Goal: Task Accomplishment & Management: Manage account settings

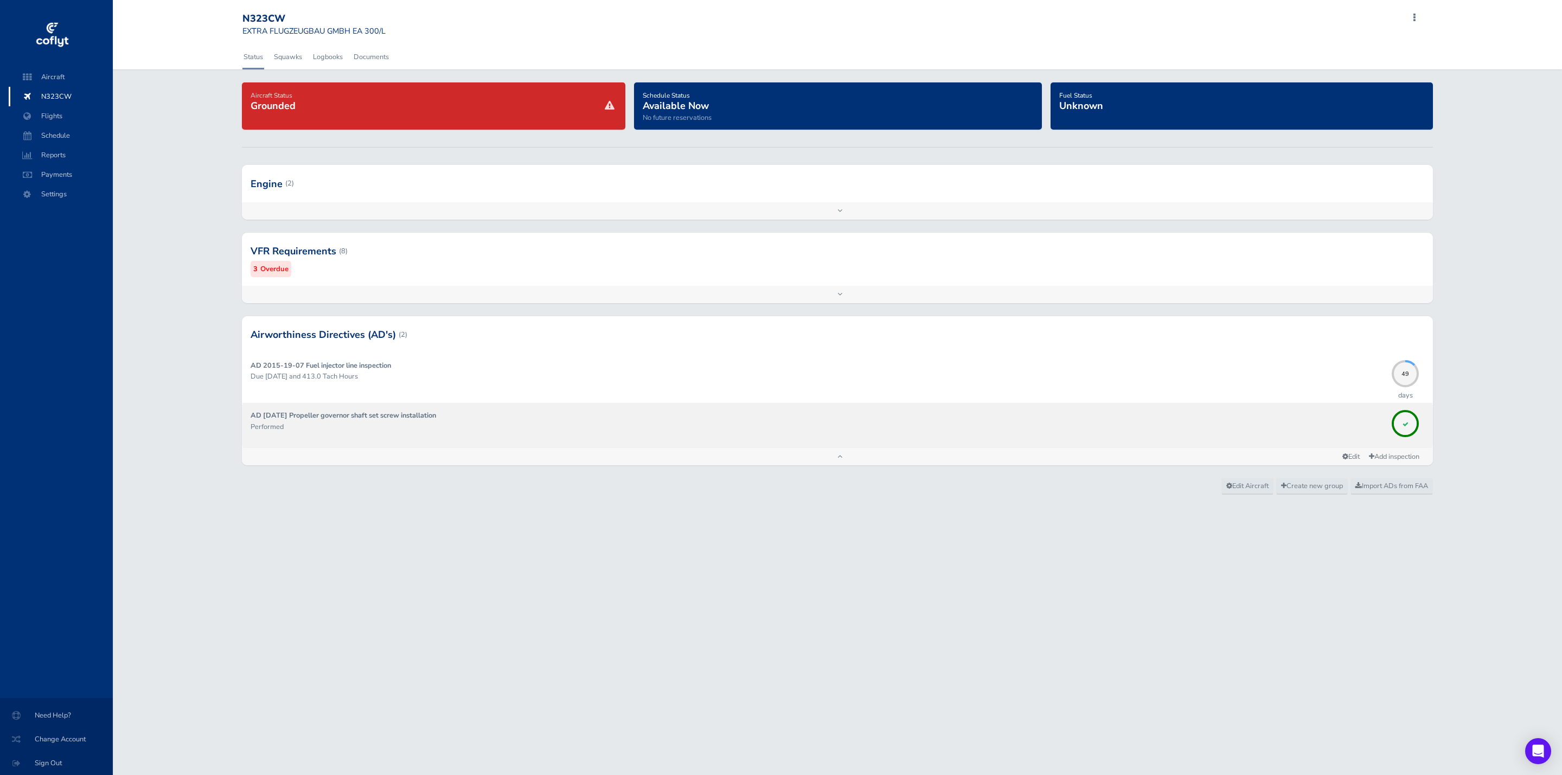
click at [397, 417] on strong "AD [DATE] Propeller governor shaft set screw installation" at bounding box center [343, 416] width 185 height 10
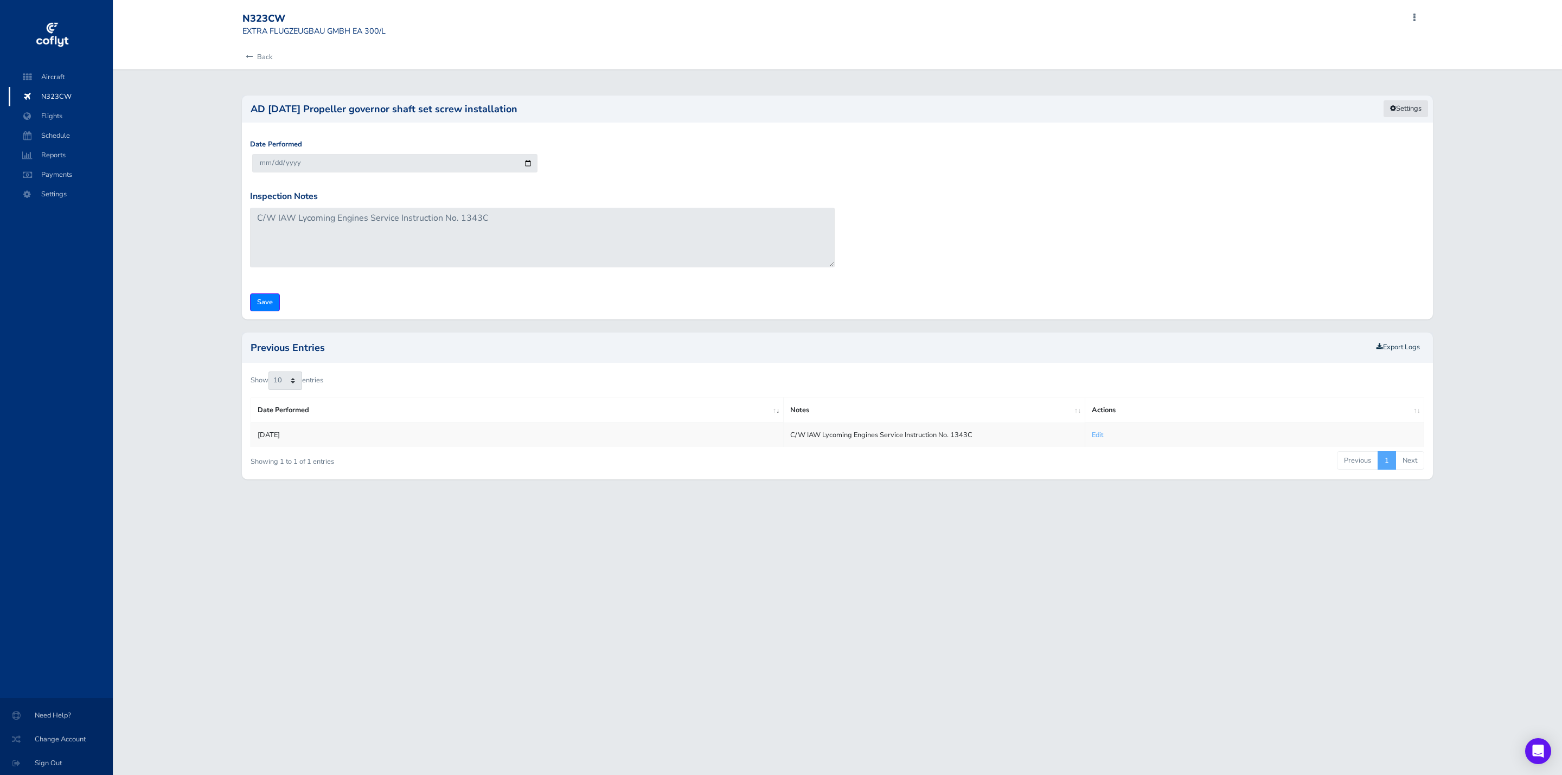
click at [1411, 106] on link "Settings" at bounding box center [1406, 109] width 46 height 18
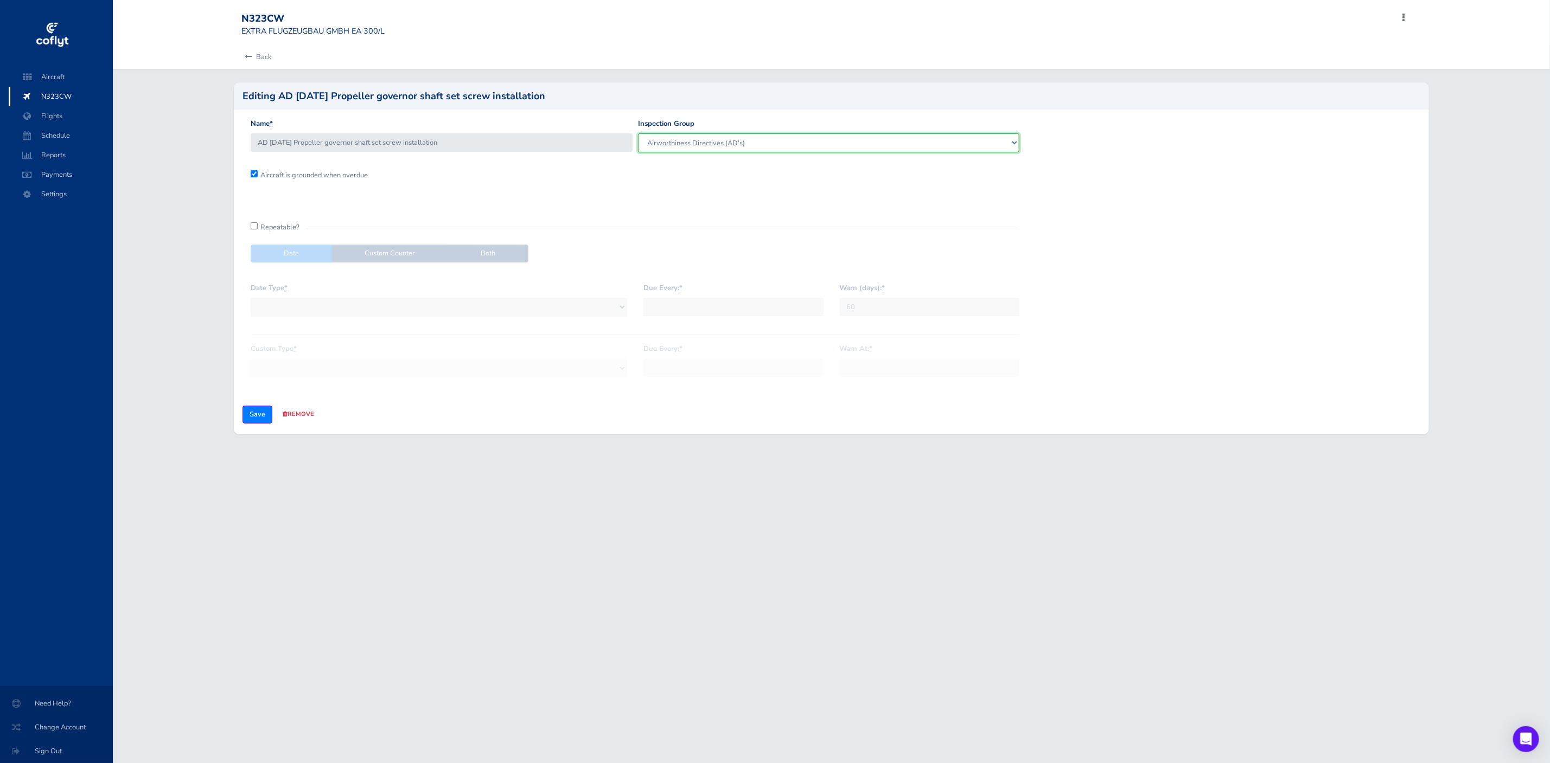
click at [825, 150] on select "Engine VFR Requirements Airworthiness Directives (AD's)" at bounding box center [829, 142] width 382 height 18
click at [824, 145] on select "Engine VFR Requirements Airworthiness Directives (AD's)" at bounding box center [829, 142] width 382 height 18
click at [251, 59] on icon at bounding box center [248, 57] width 7 height 7
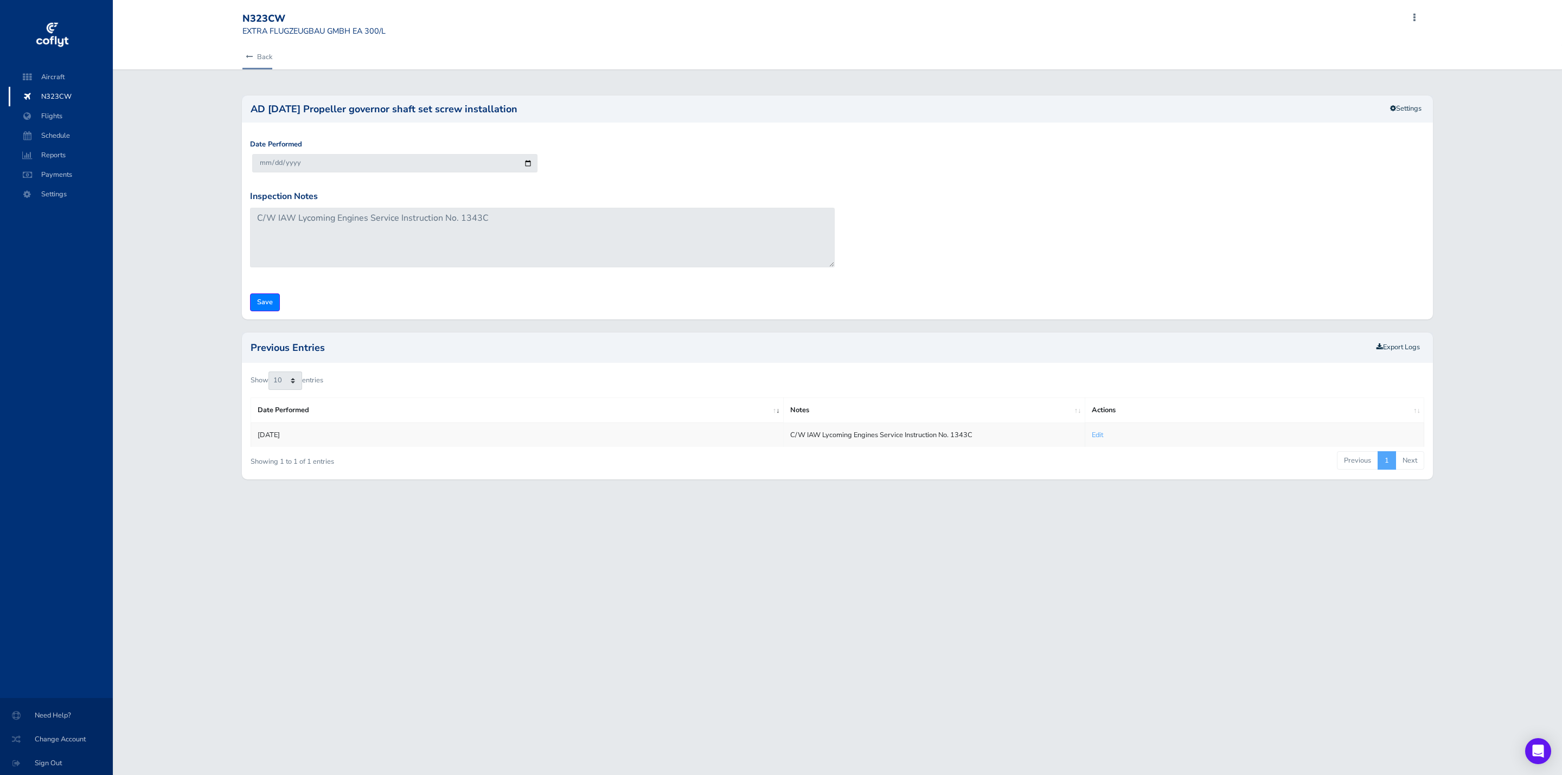
click at [267, 54] on link "Back" at bounding box center [257, 57] width 30 height 24
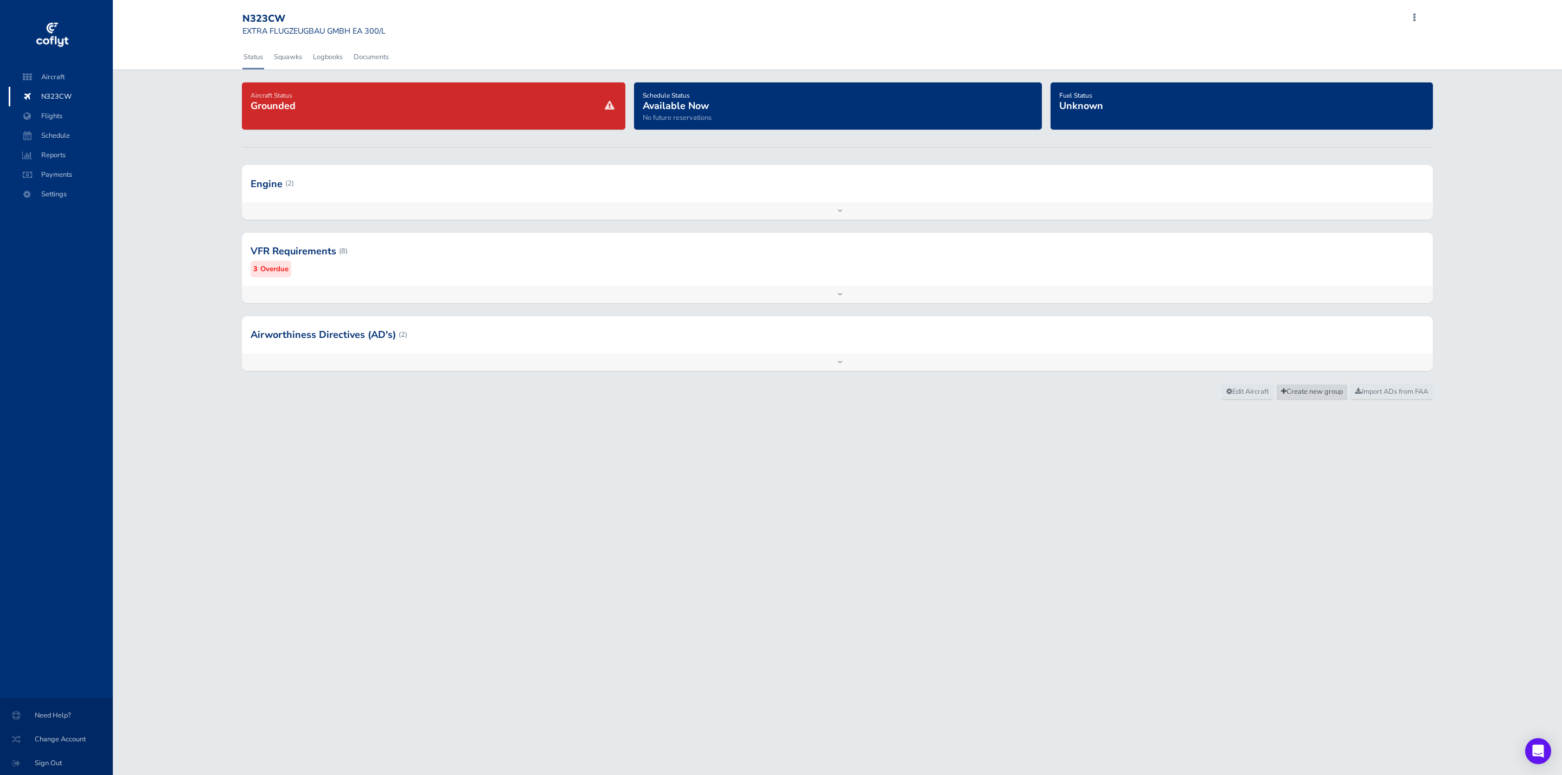
click at [1294, 394] on span "Create new group" at bounding box center [1312, 392] width 62 height 10
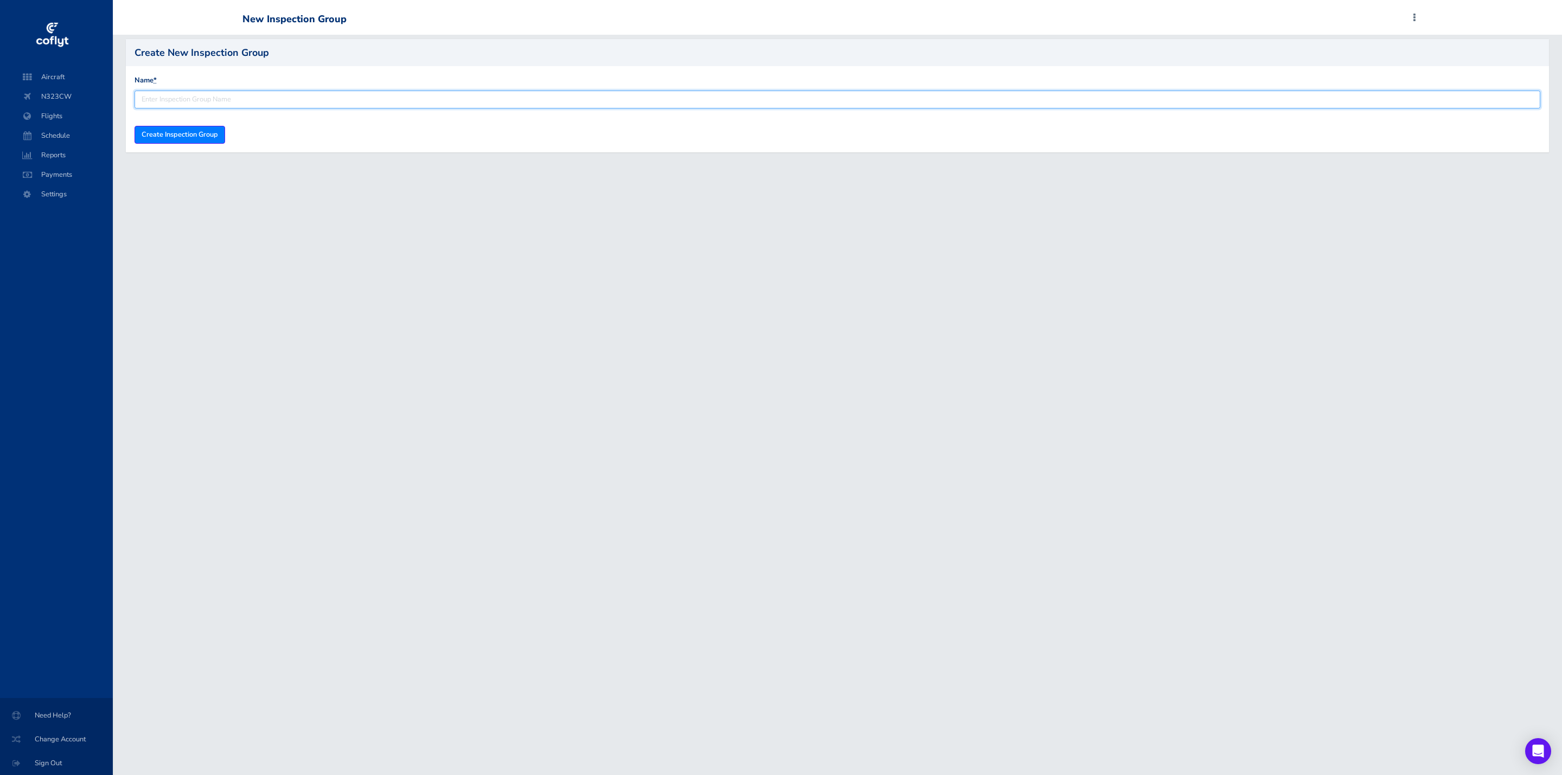
click at [205, 94] on input "Name *" at bounding box center [838, 100] width 1406 height 18
type input "Airworthiness Directives (AD's) - Recurring"
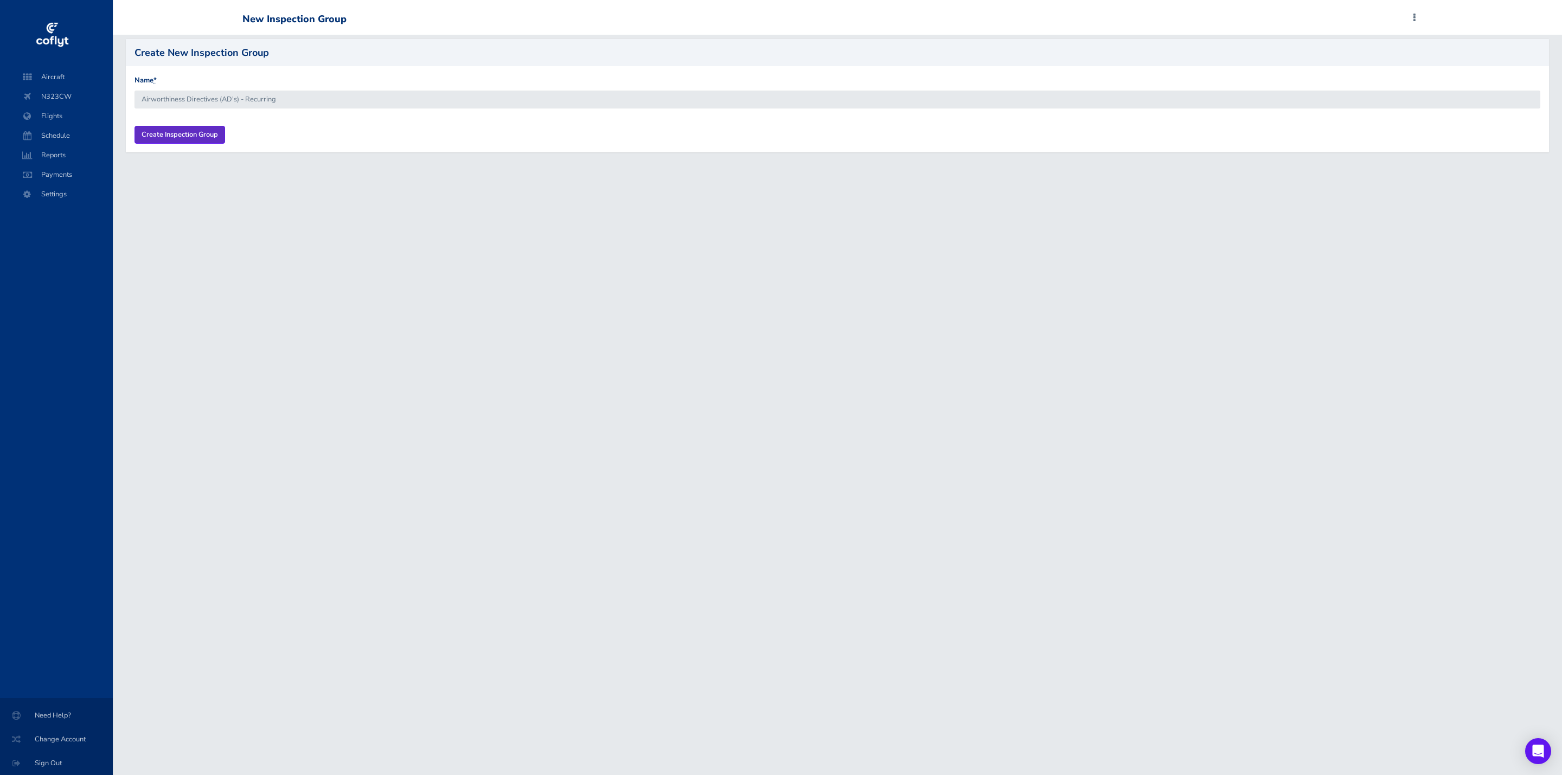
click at [186, 132] on input "Create Inspection Group" at bounding box center [180, 135] width 91 height 18
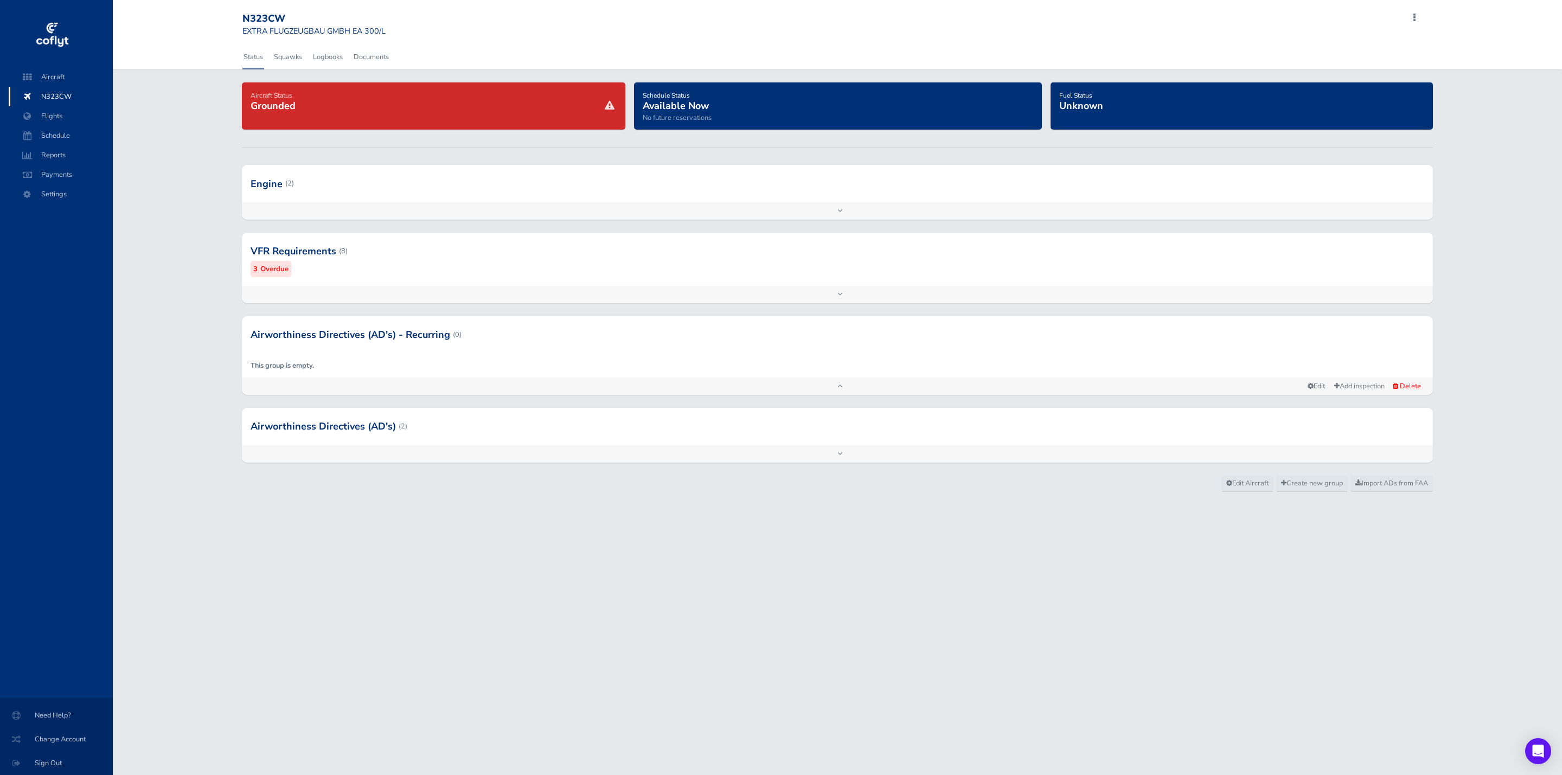
click at [498, 417] on div at bounding box center [838, 426] width 1192 height 37
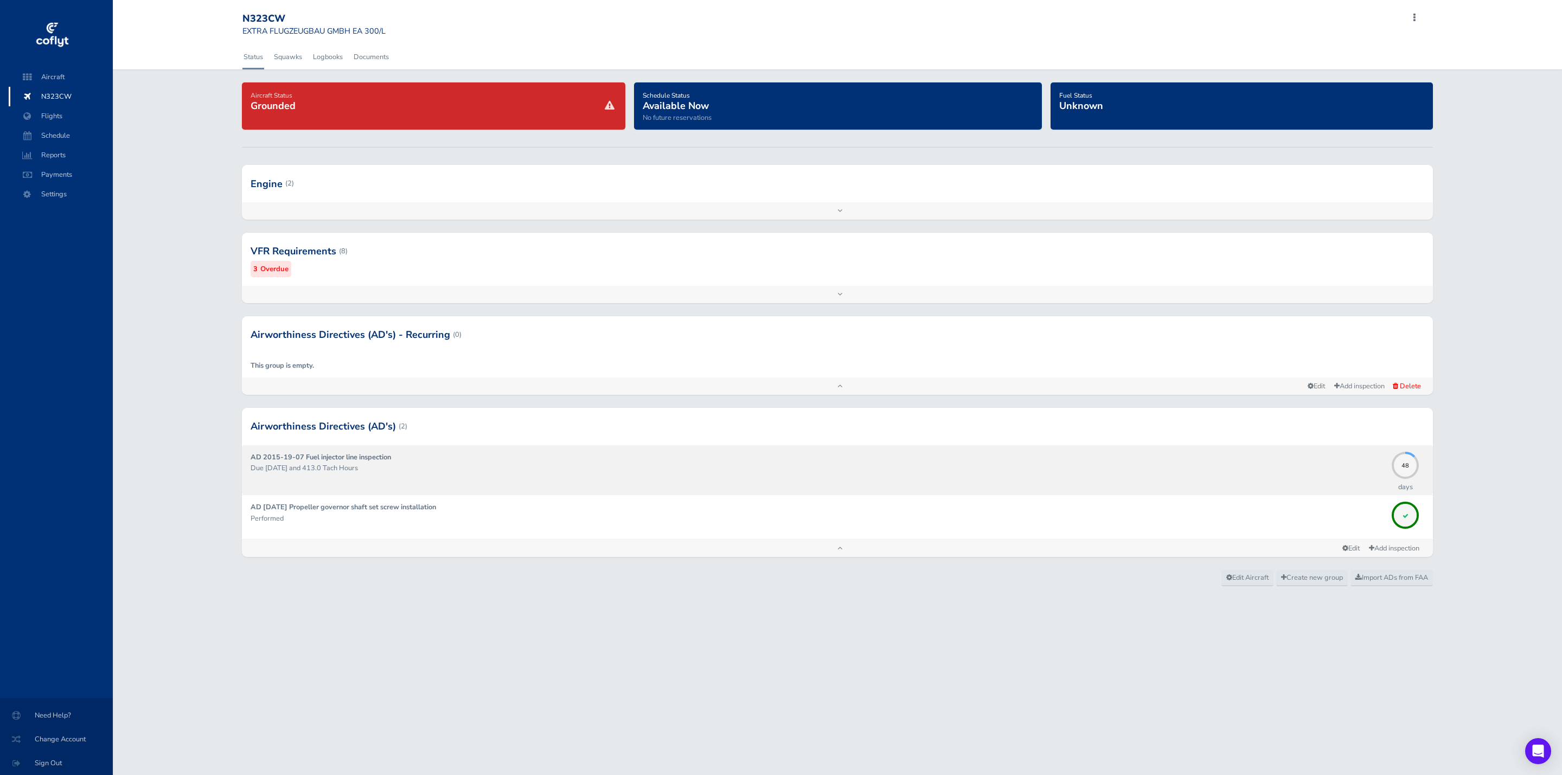
click at [485, 463] on p "Due [DATE] and 413.0 Tach Hours" at bounding box center [819, 468] width 1136 height 11
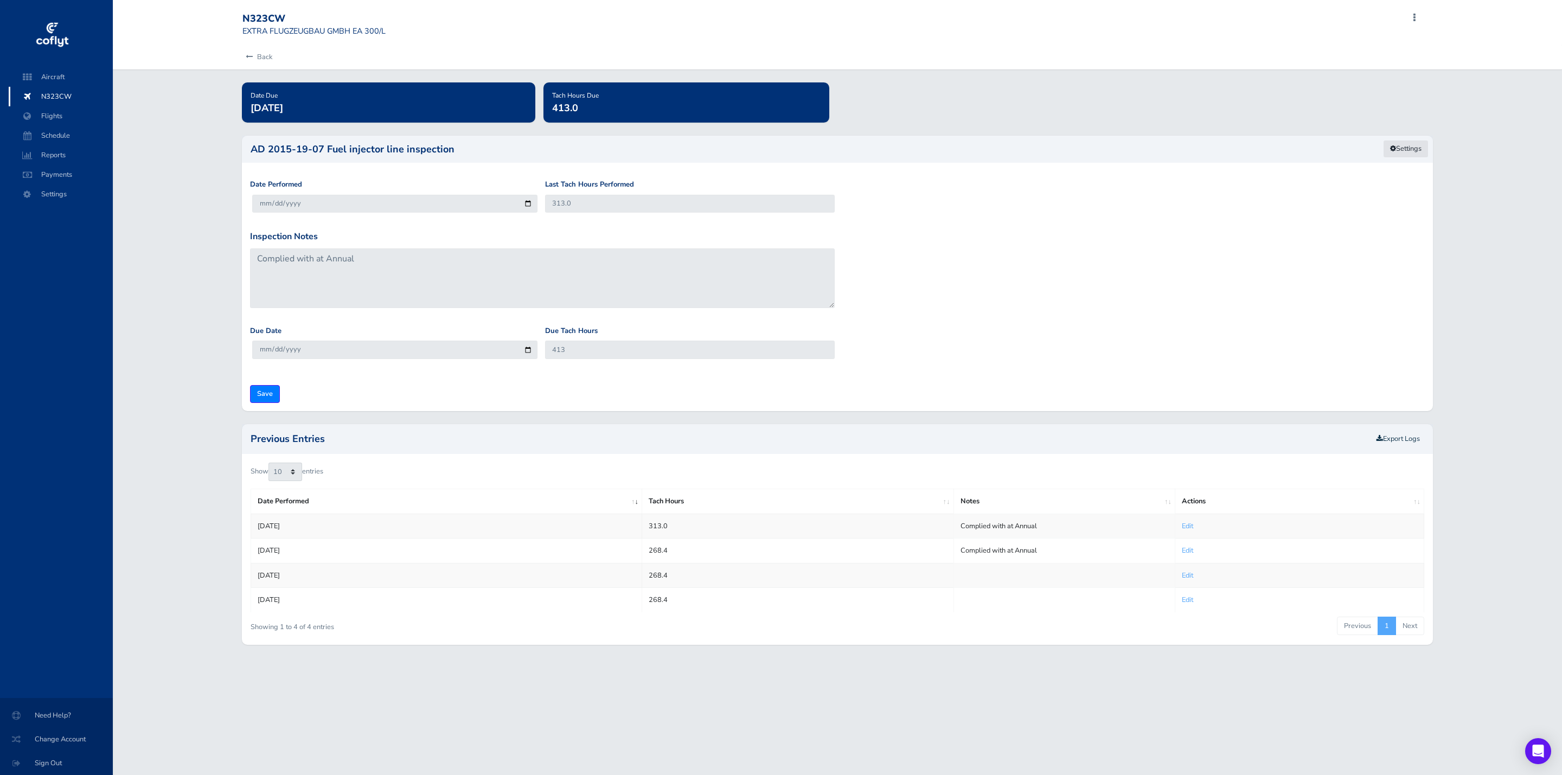
click at [1393, 145] on link "Settings" at bounding box center [1406, 149] width 46 height 18
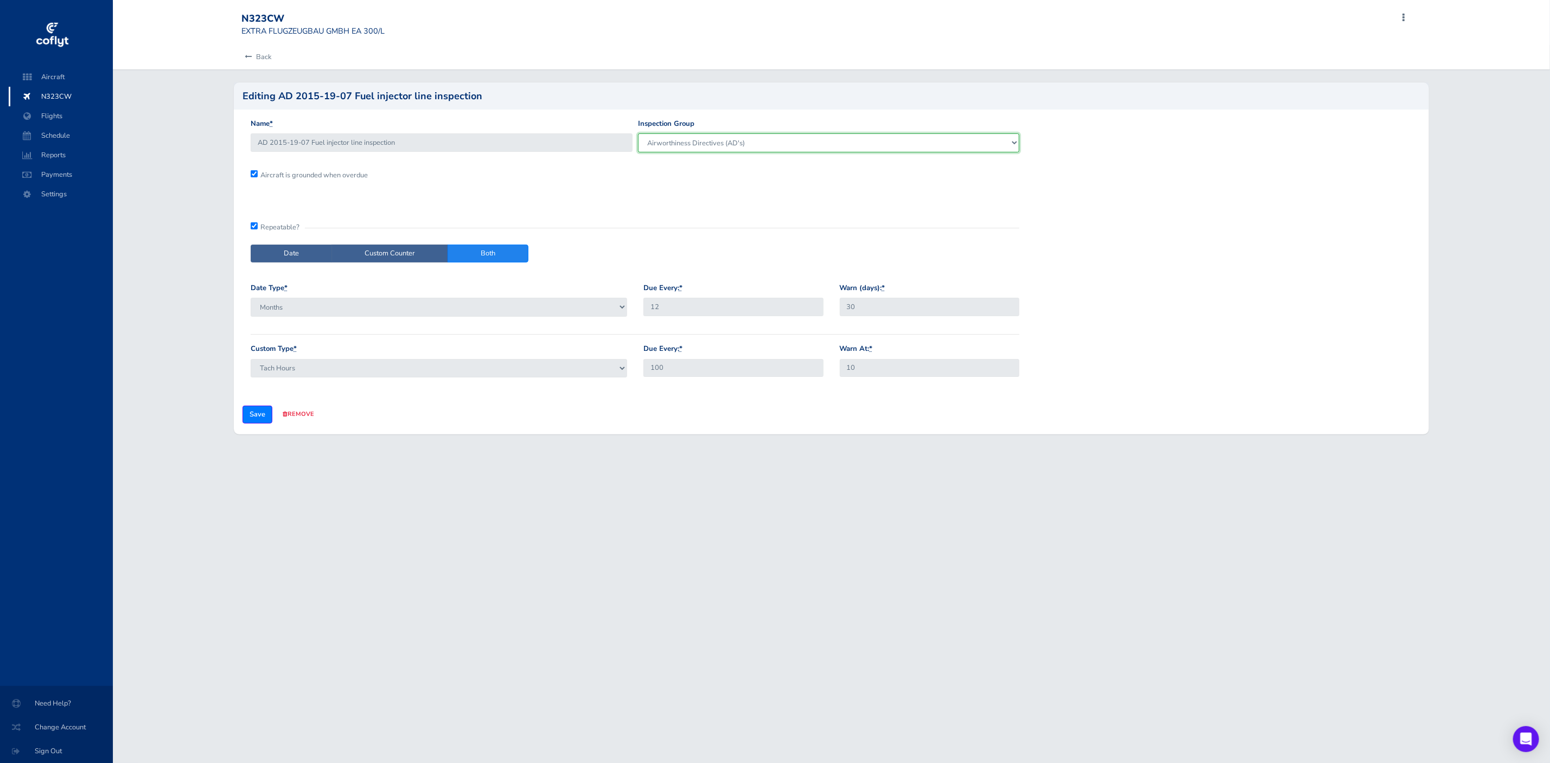
click at [713, 139] on select "Engine VFR Requirements Airworthiness Directives (AD's) - Recurring Airworthine…" at bounding box center [829, 142] width 382 height 18
click at [638, 133] on select "Engine VFR Requirements Airworthiness Directives (AD's) - Recurring Airworthine…" at bounding box center [829, 142] width 382 height 18
click at [734, 137] on select "Engine VFR Requirements Airworthiness Directives (AD's) - Recurring Airworthine…" at bounding box center [829, 142] width 382 height 18
select select "18970"
click at [638, 133] on select "Engine VFR Requirements Airworthiness Directives (AD's) - Recurring Airworthine…" at bounding box center [829, 142] width 382 height 18
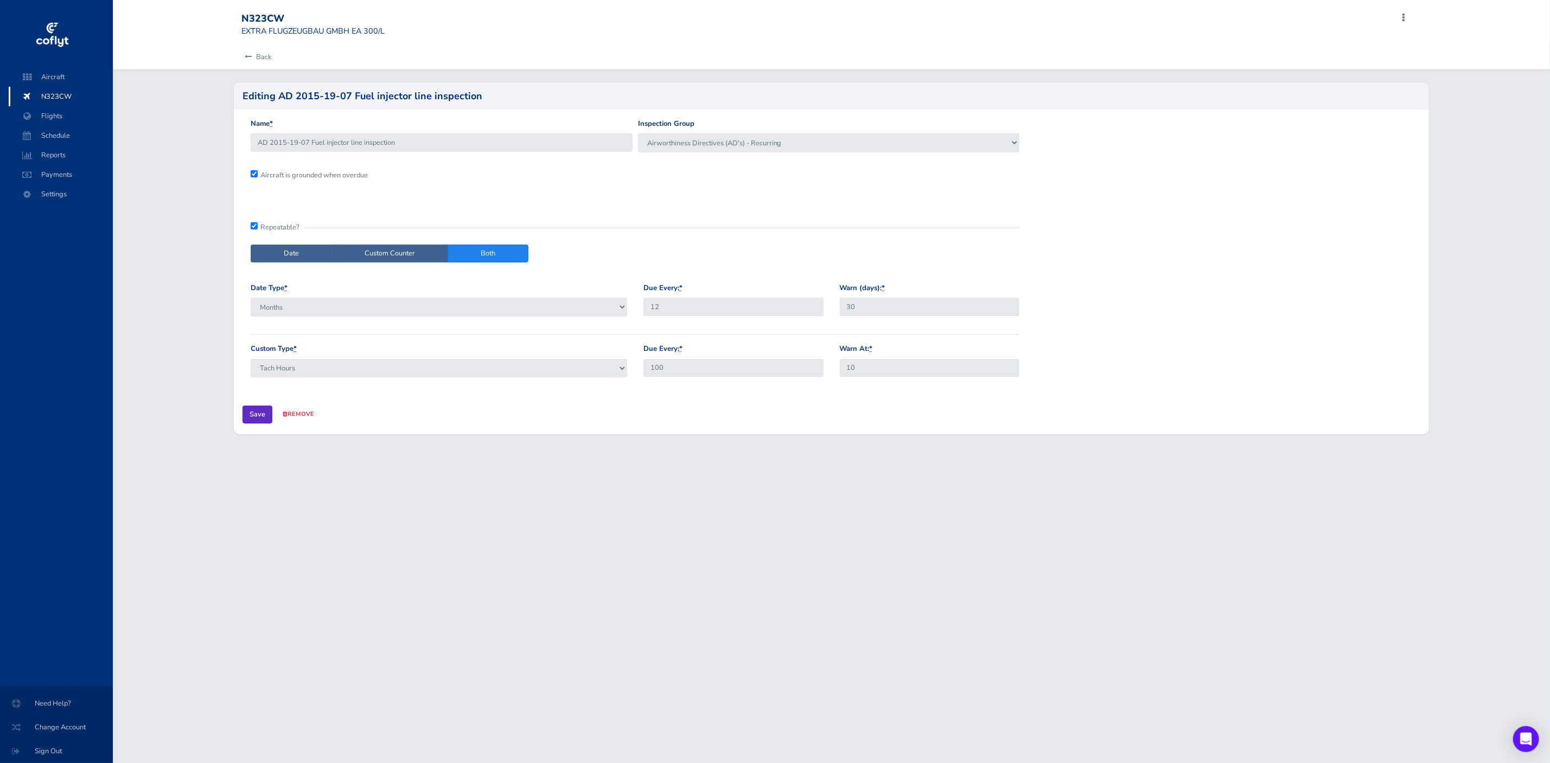
click at [259, 413] on input "Save" at bounding box center [257, 415] width 30 height 18
type input "Update Inspection"
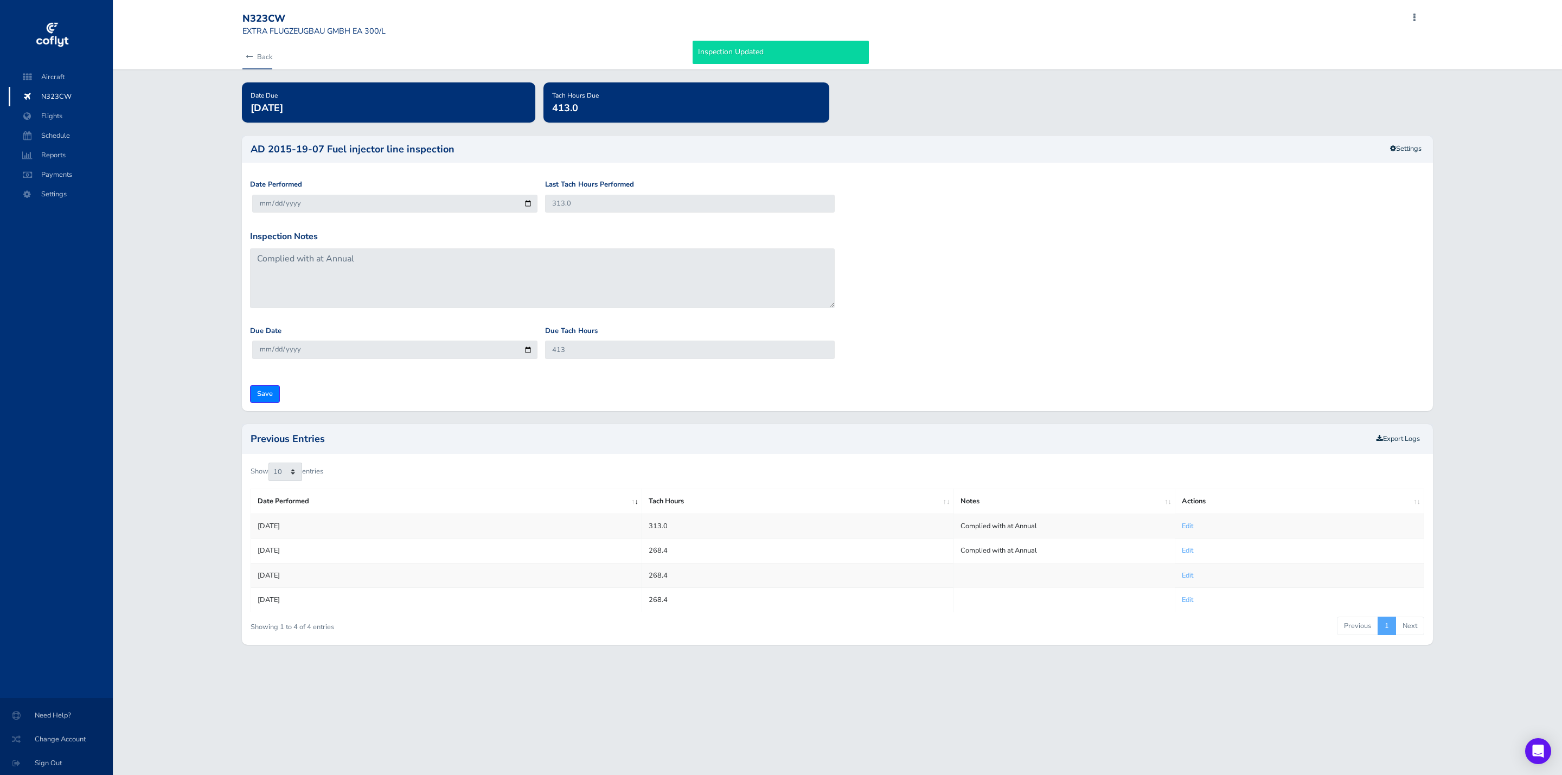
click at [254, 51] on link "Back" at bounding box center [257, 57] width 30 height 24
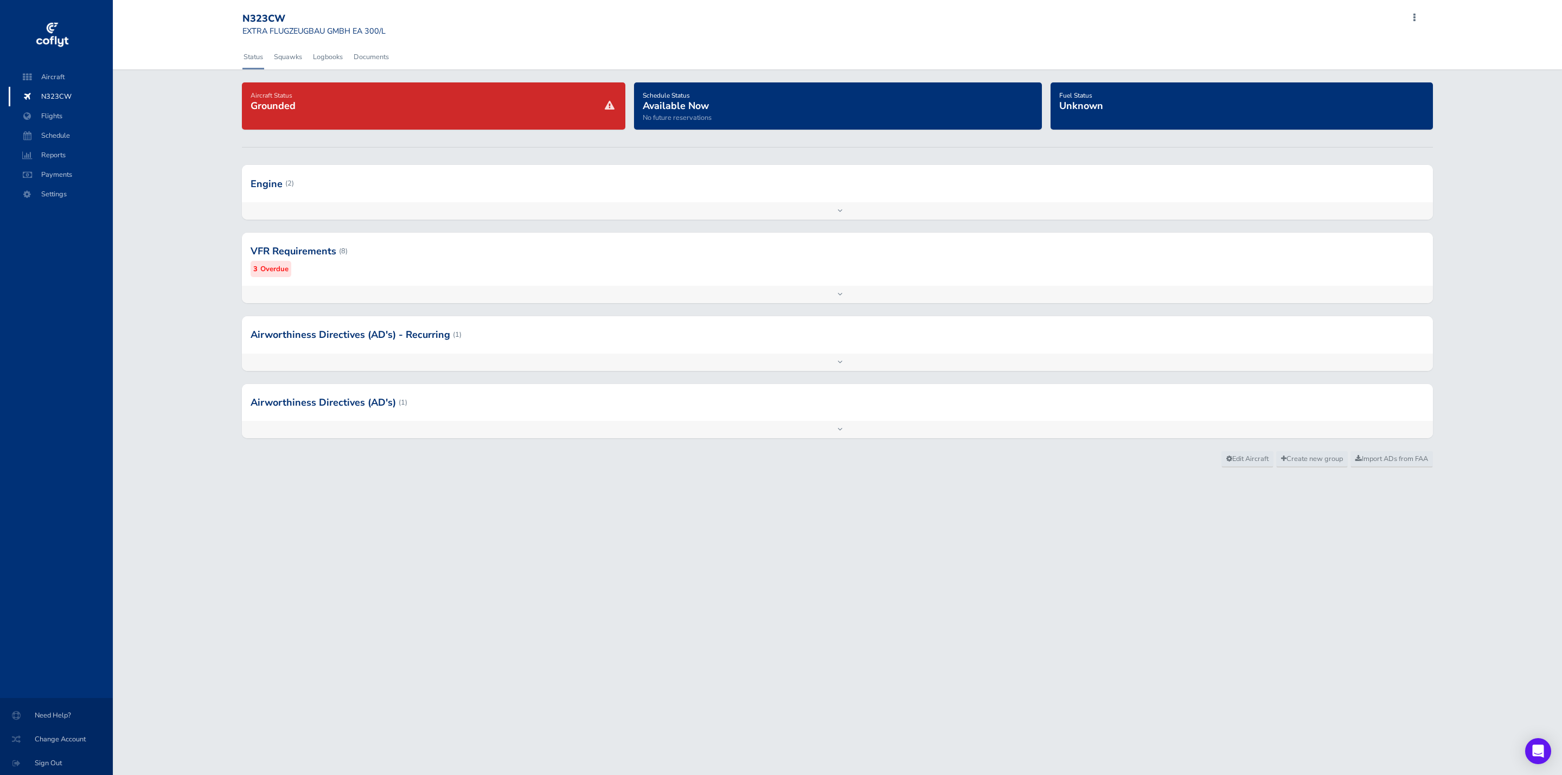
click at [511, 324] on div at bounding box center [838, 334] width 1192 height 37
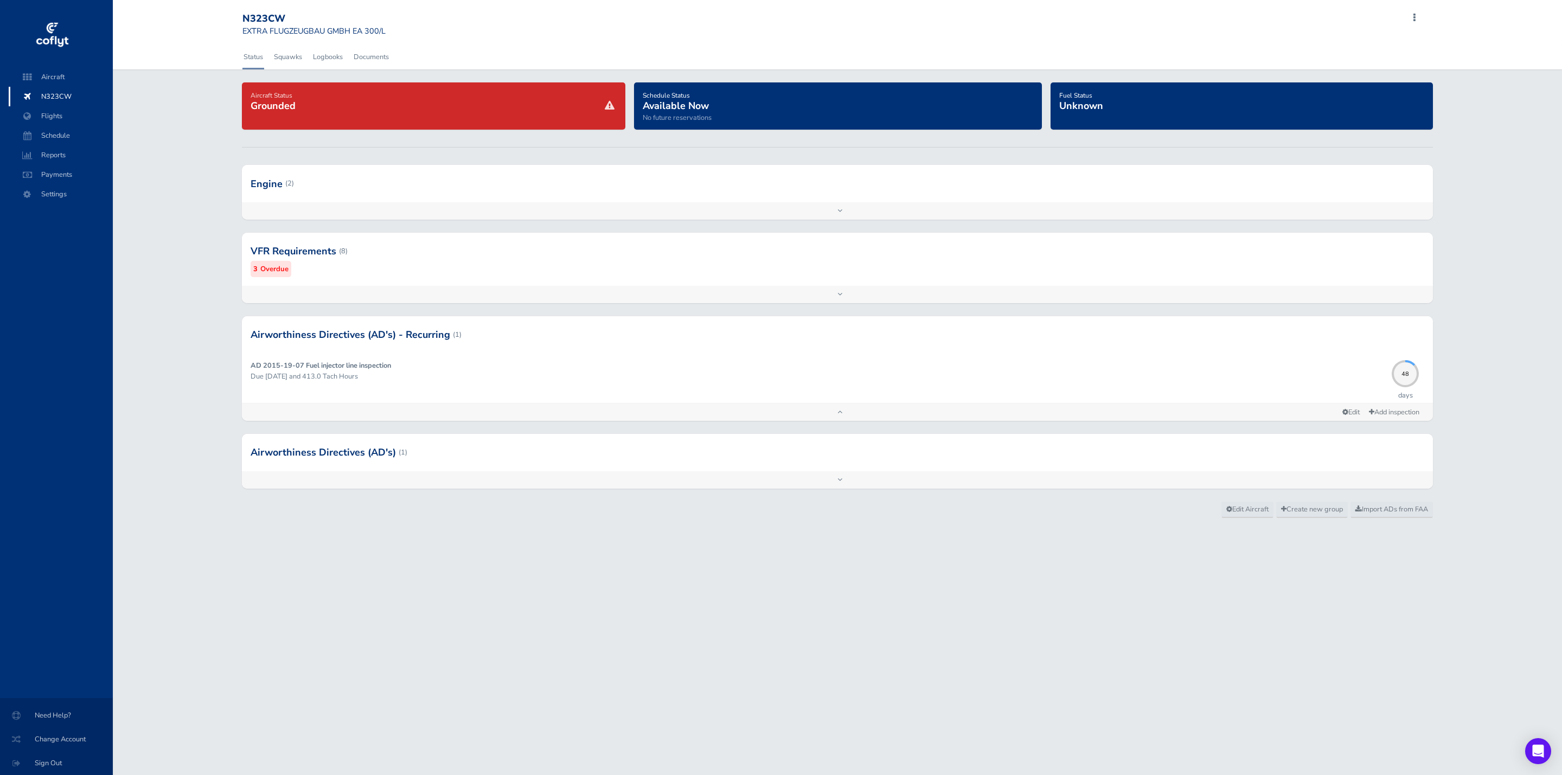
click at [507, 323] on div at bounding box center [838, 334] width 1192 height 37
